Goal: Information Seeking & Learning: Learn about a topic

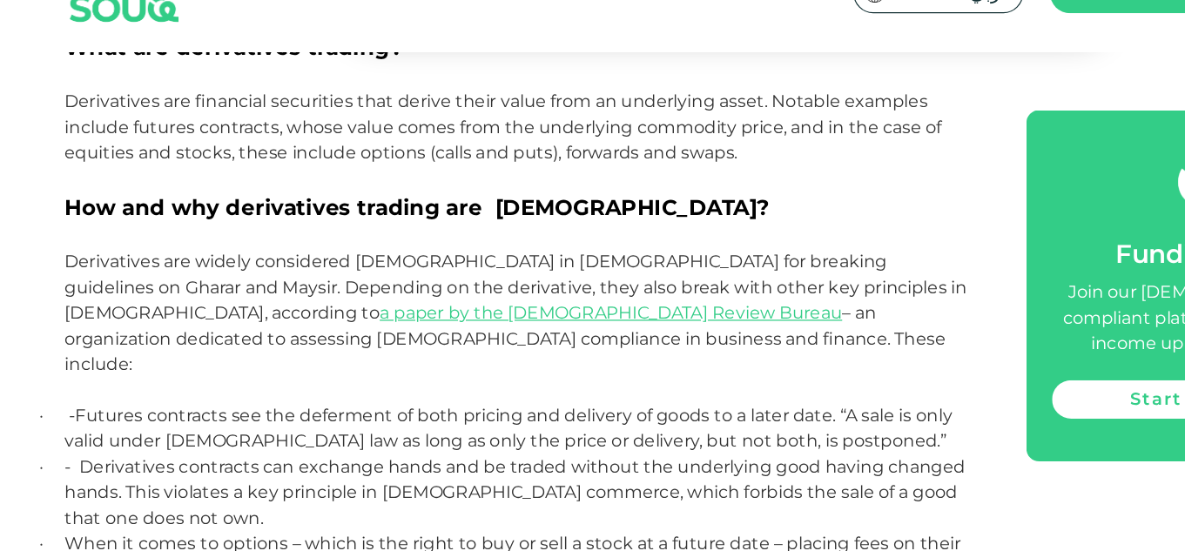
scroll to position [2631, 0]
click at [558, 283] on p "Derivatives are widely considered [DEMOGRAPHIC_DATA] in [DEMOGRAPHIC_DATA] for …" at bounding box center [425, 356] width 744 height 146
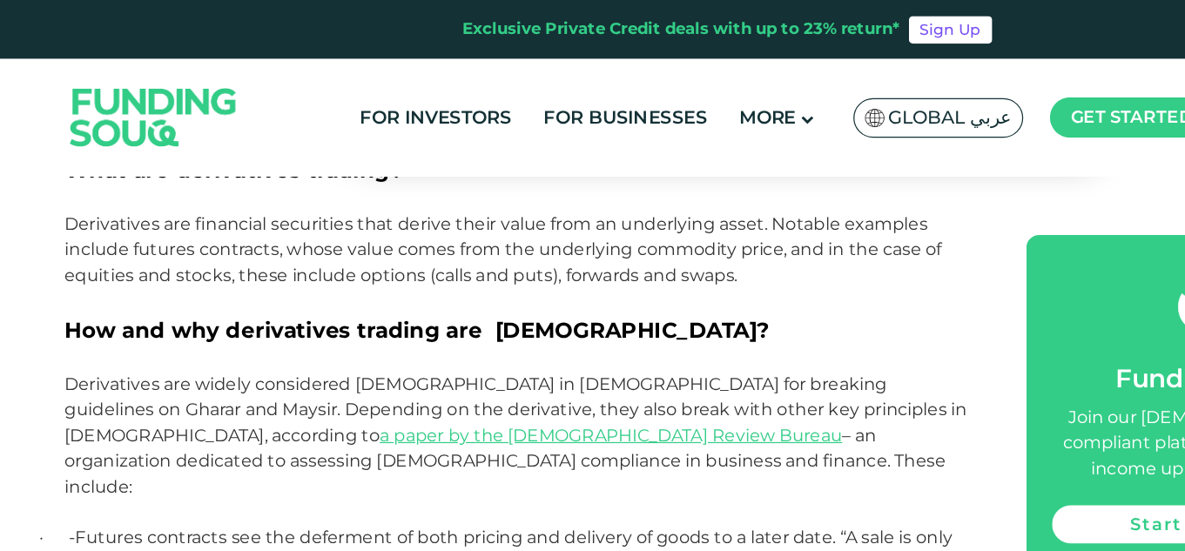
scroll to position [2626, 0]
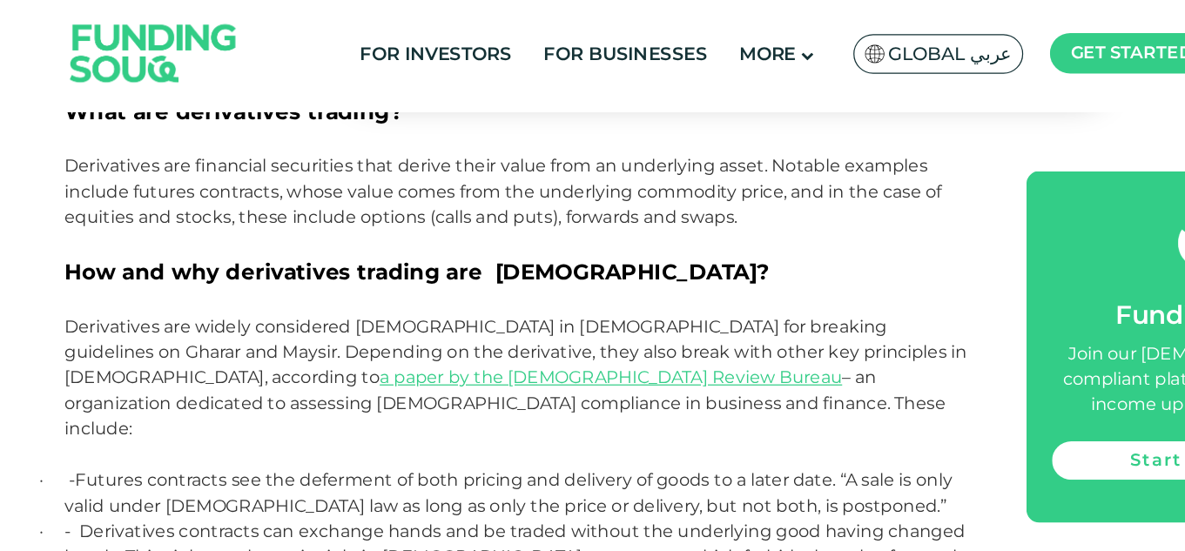
drag, startPoint x: 182, startPoint y: 411, endPoint x: 254, endPoint y: 425, distance: 73.6
click at [254, 538] on p "· When it comes to options – which is the right to buy or sell a stock at a fut…" at bounding box center [425, 559] width 744 height 42
copy span "options – which is the right to buy or sell a stock at a future date – placing …"
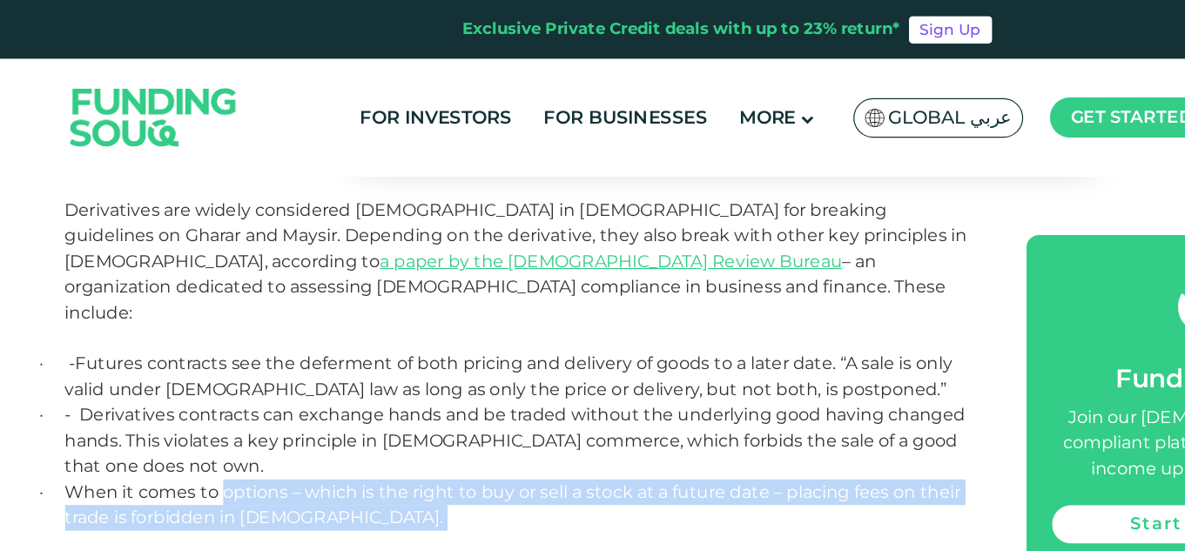
scroll to position [2768, 0]
